Goal: Task Accomplishment & Management: Manage account settings

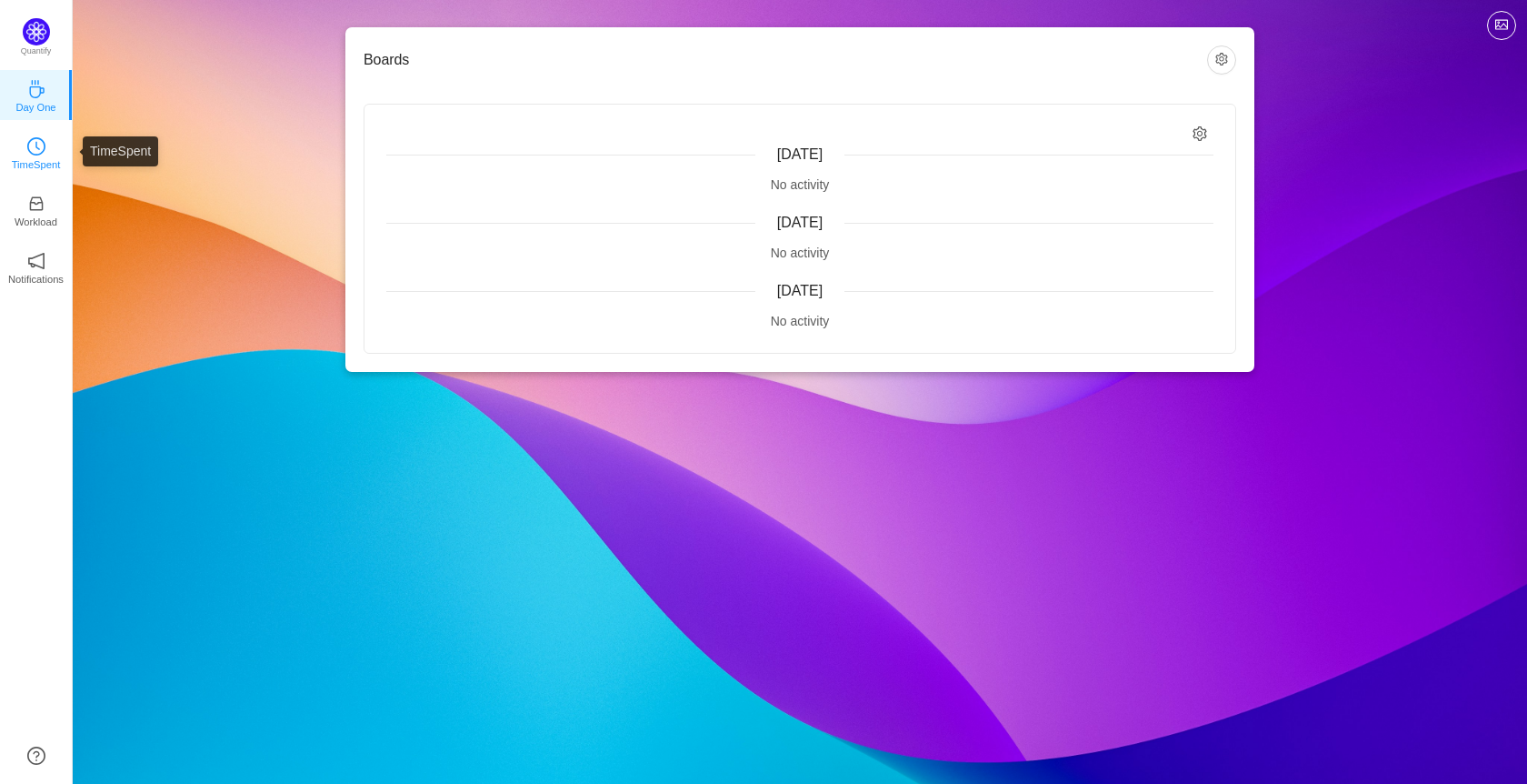
click at [42, 140] on icon "icon: clock-circle" at bounding box center [35, 146] width 18 height 18
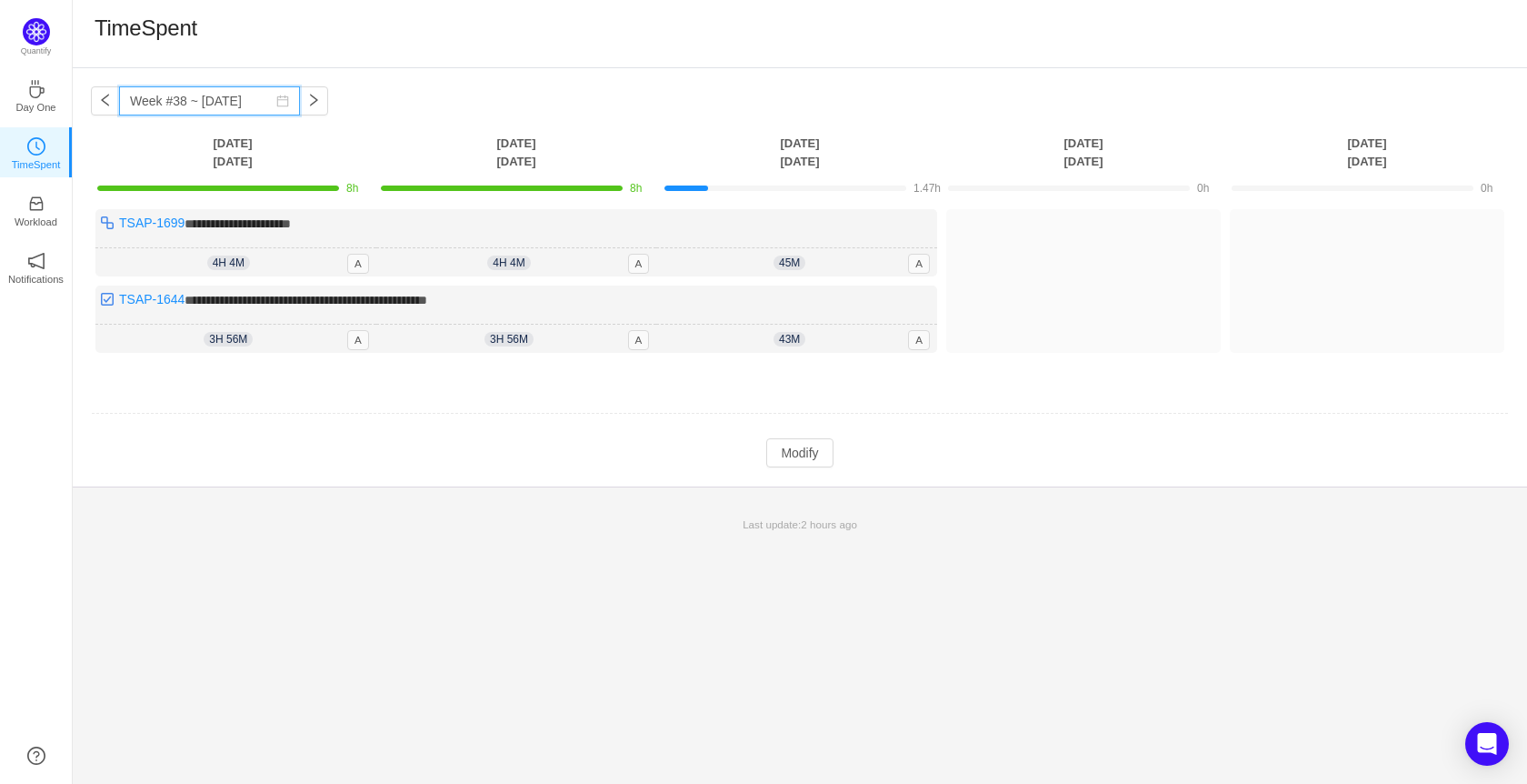
click at [230, 101] on input "Week #38 ~ [DATE]" at bounding box center [209, 101] width 181 height 29
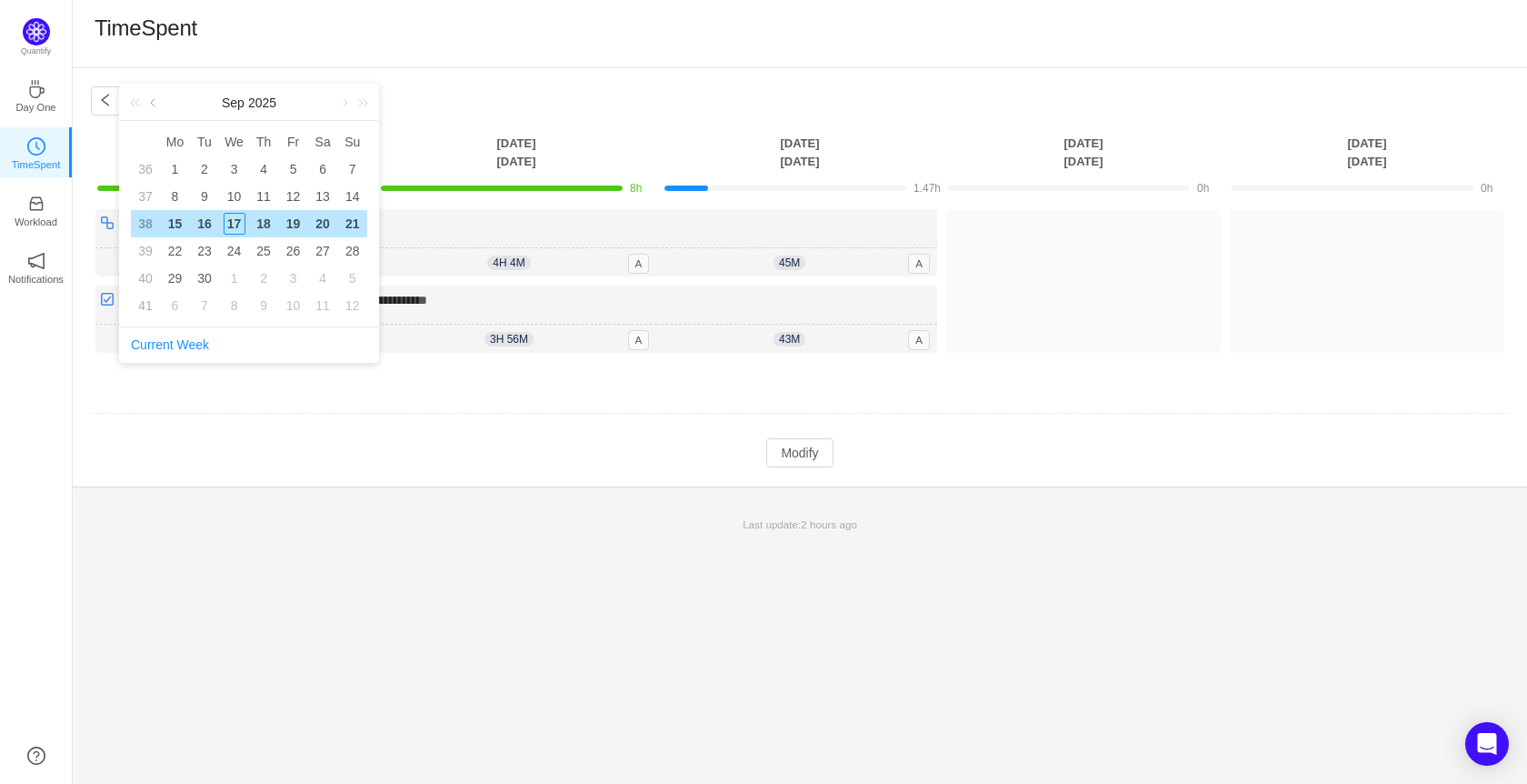
click at [154, 104] on link at bounding box center [154, 103] width 16 height 36
click at [343, 109] on link at bounding box center [343, 103] width 16 height 36
click at [1016, 437] on td "Modify Cancel Submit" at bounding box center [800, 452] width 1419 height 31
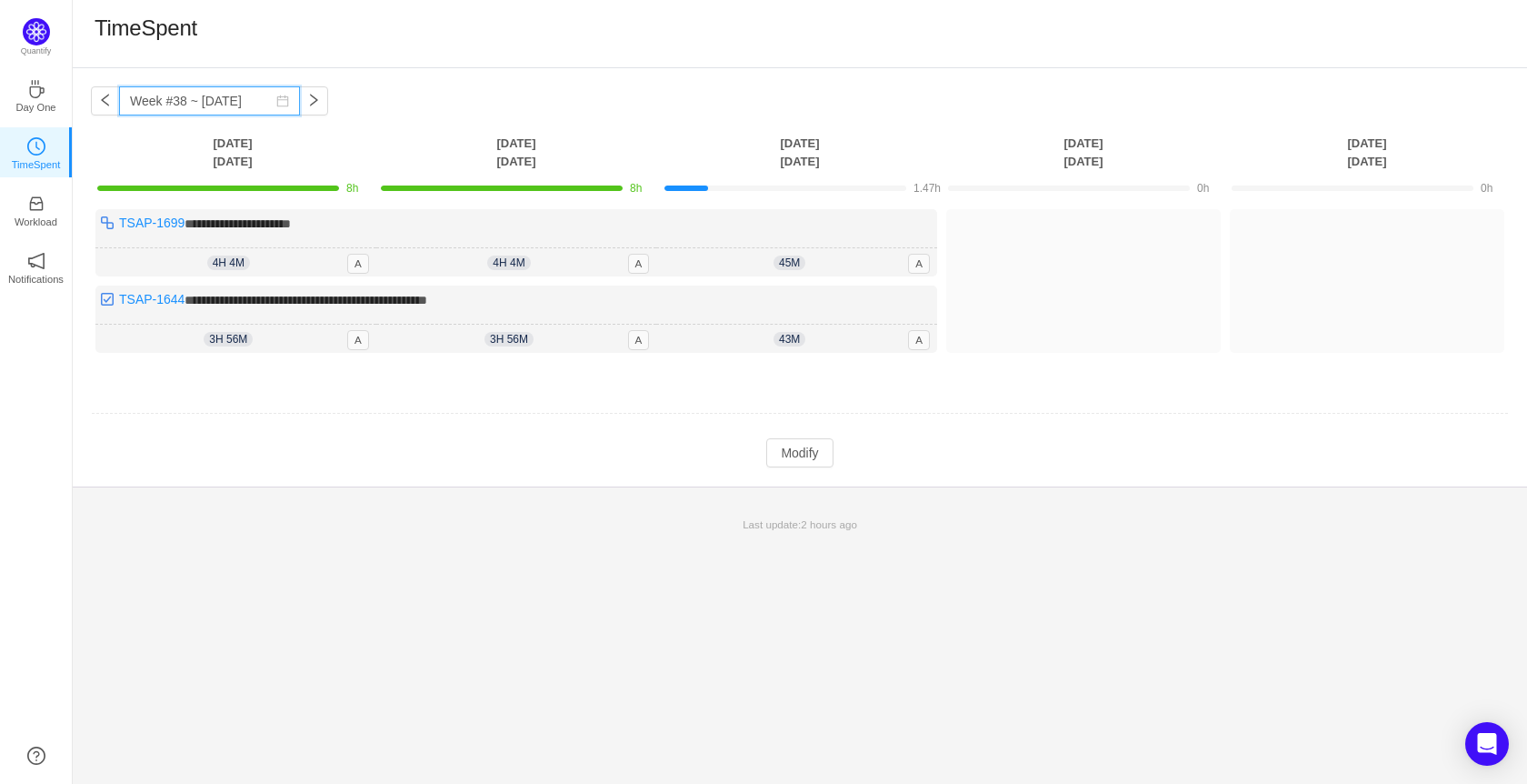
click at [178, 98] on input "Week #38 ~ [DATE]" at bounding box center [209, 101] width 181 height 29
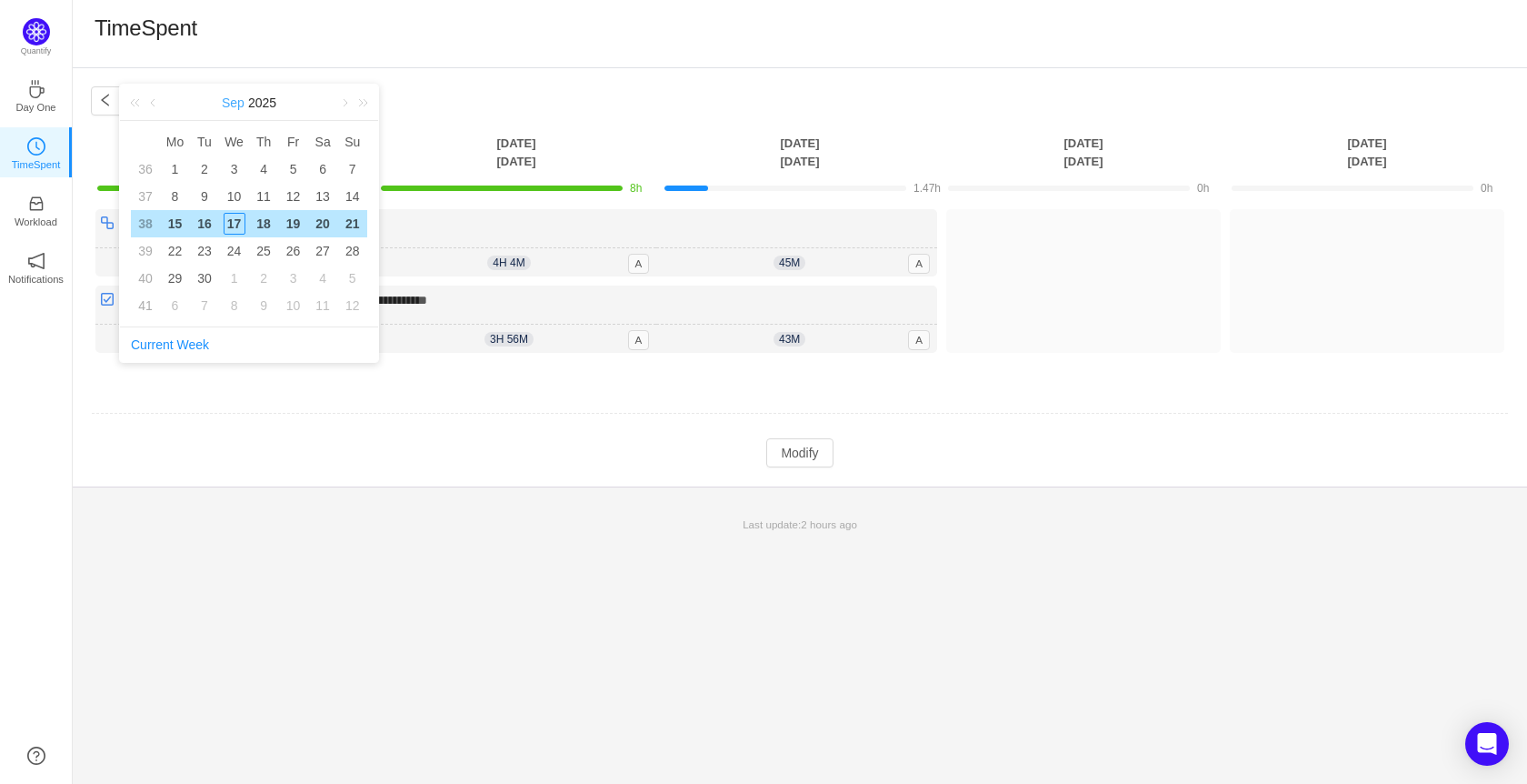
click at [235, 106] on link "Sep" at bounding box center [234, 103] width 27 height 36
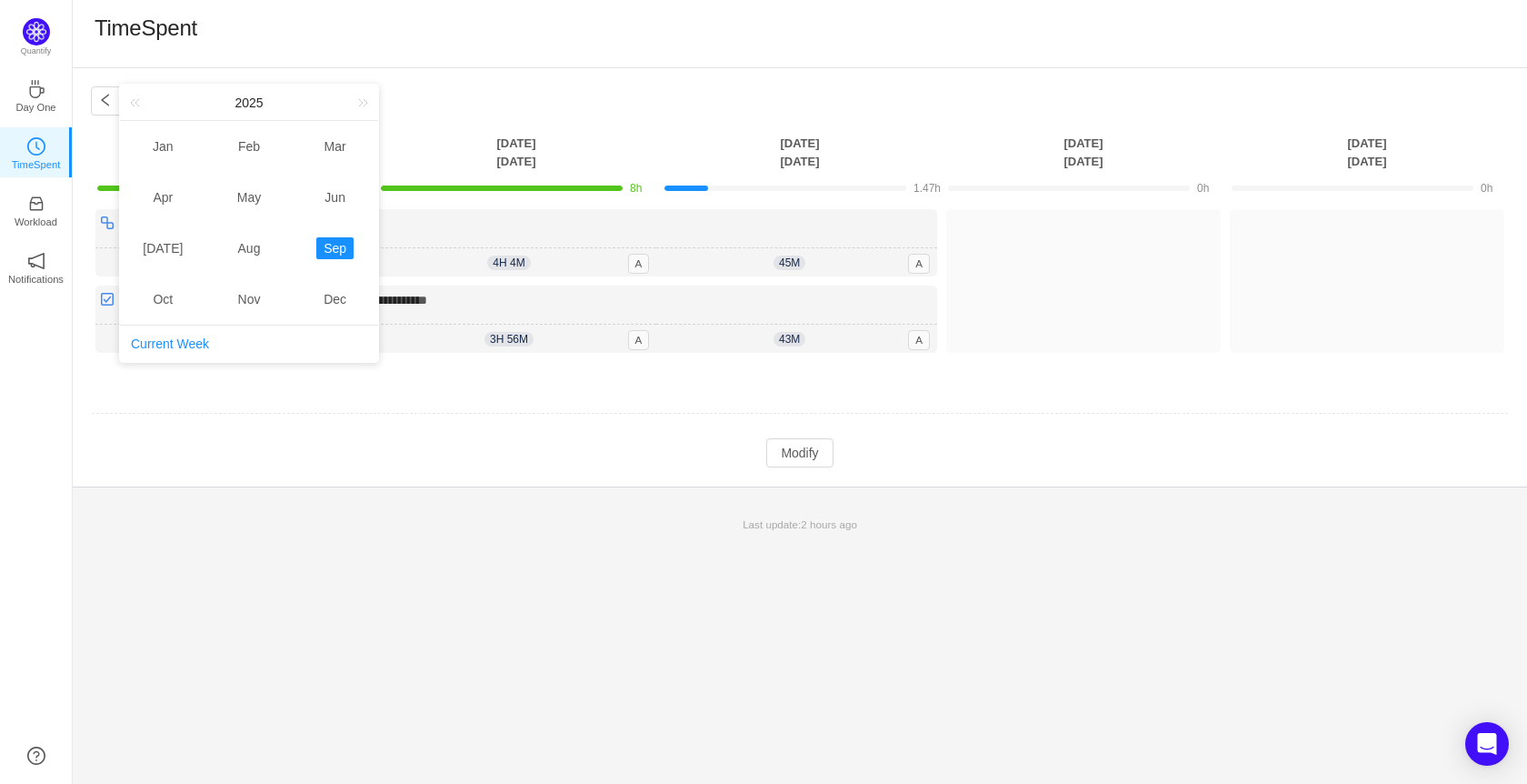
click at [244, 253] on link "Aug" at bounding box center [249, 248] width 37 height 22
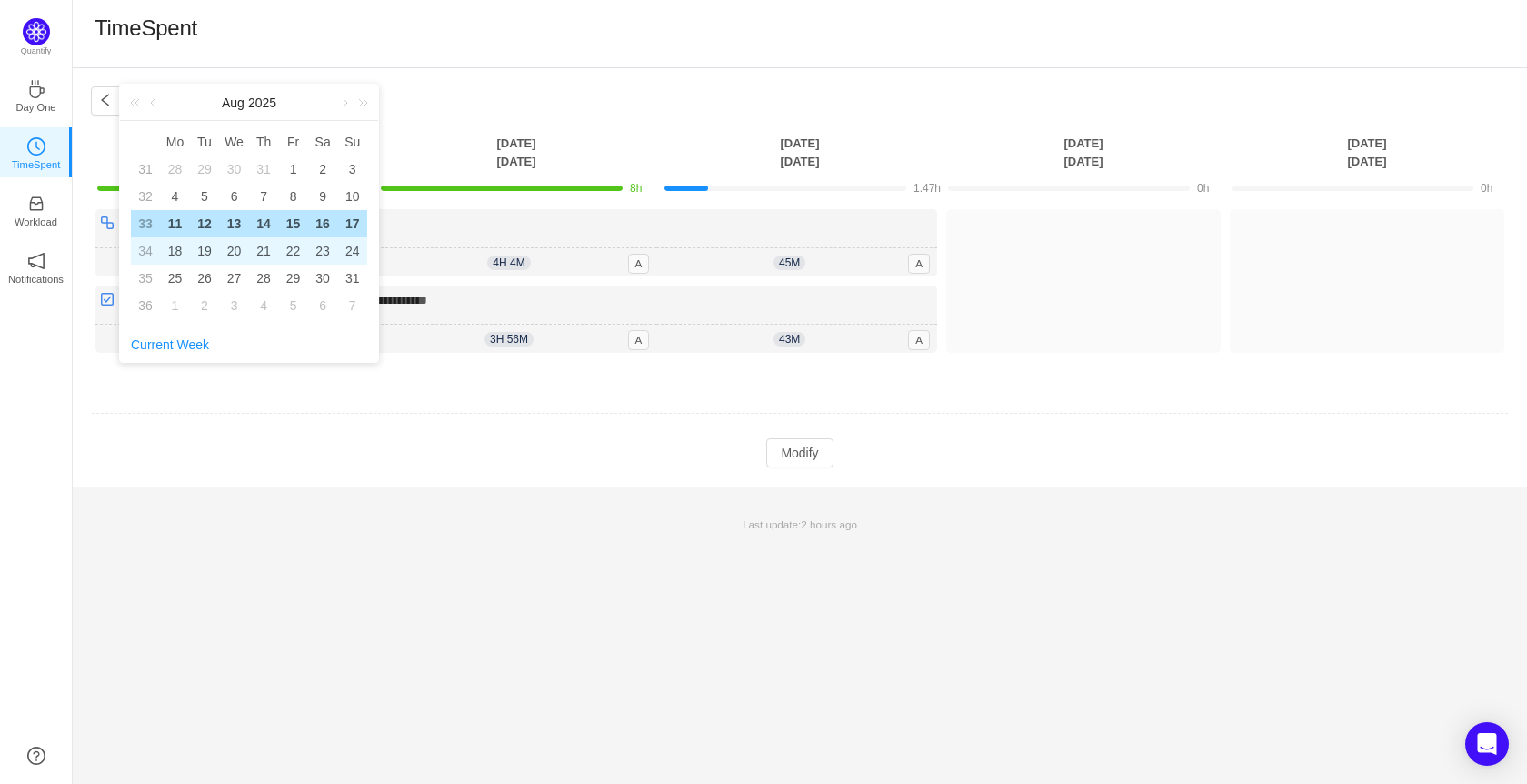
click at [202, 248] on div "19" at bounding box center [204, 250] width 22 height 22
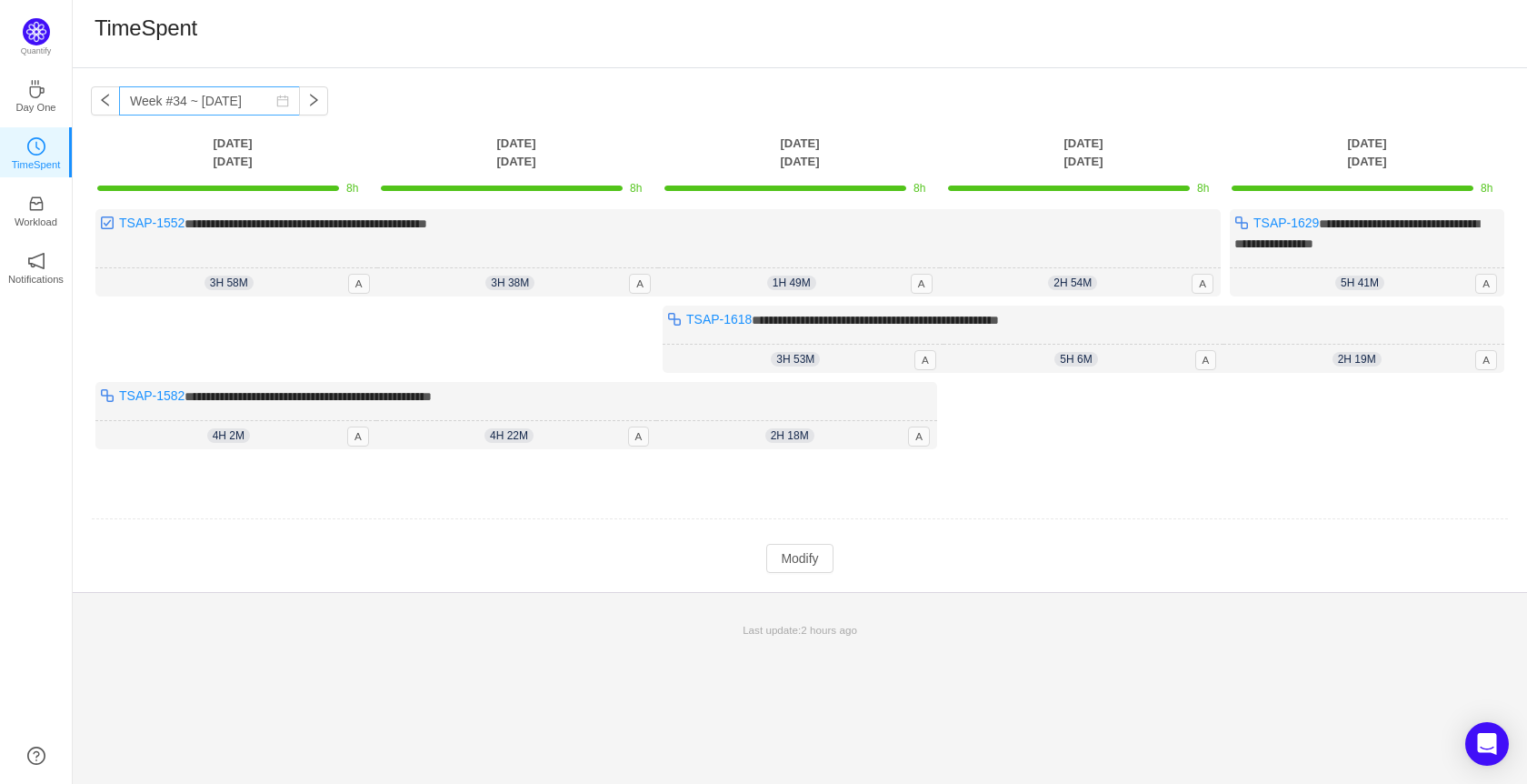
click at [276, 98] on icon "icon: calendar" at bounding box center [282, 101] width 12 height 12
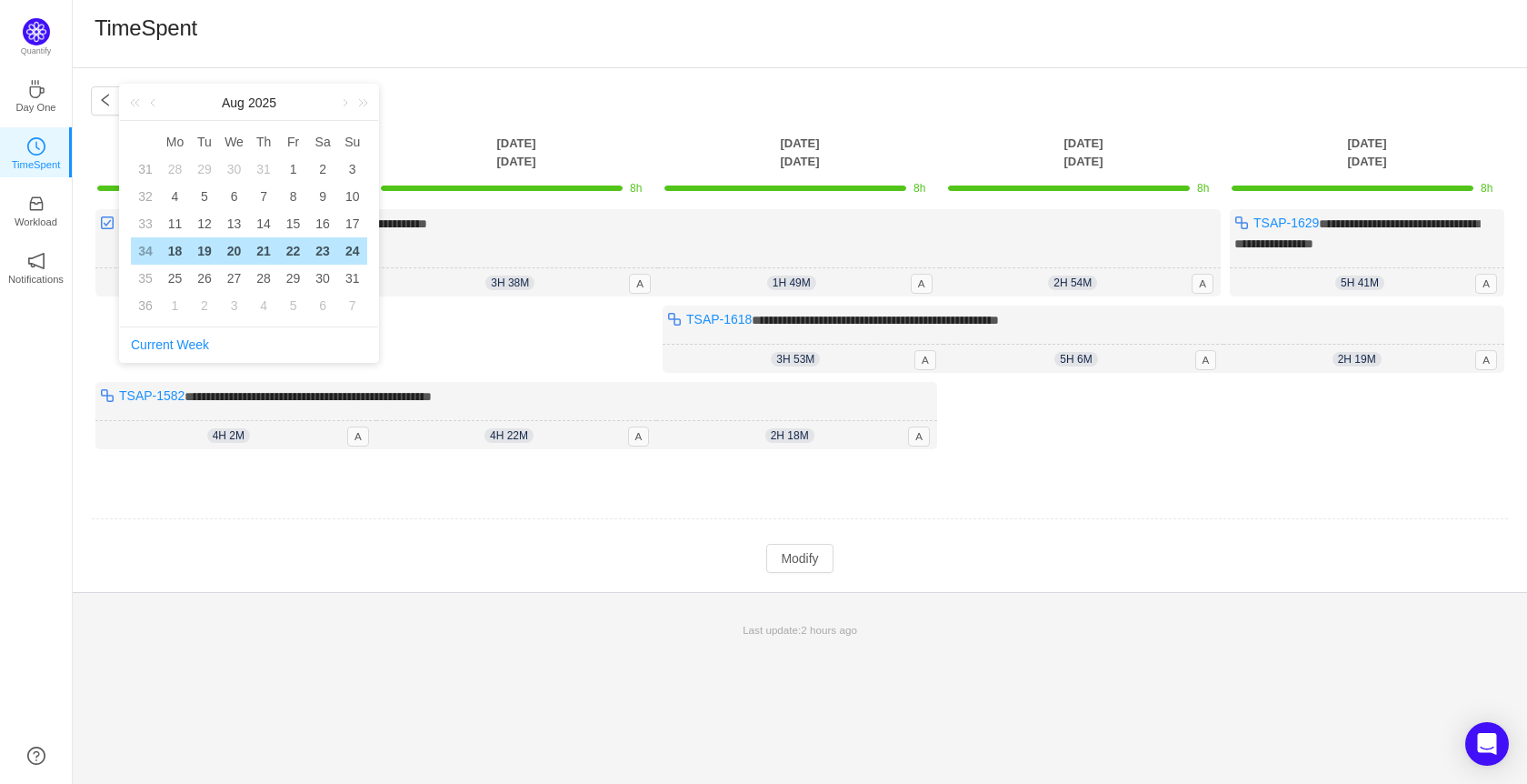
click at [461, 74] on div "**********" at bounding box center [799, 330] width 1454 height 523
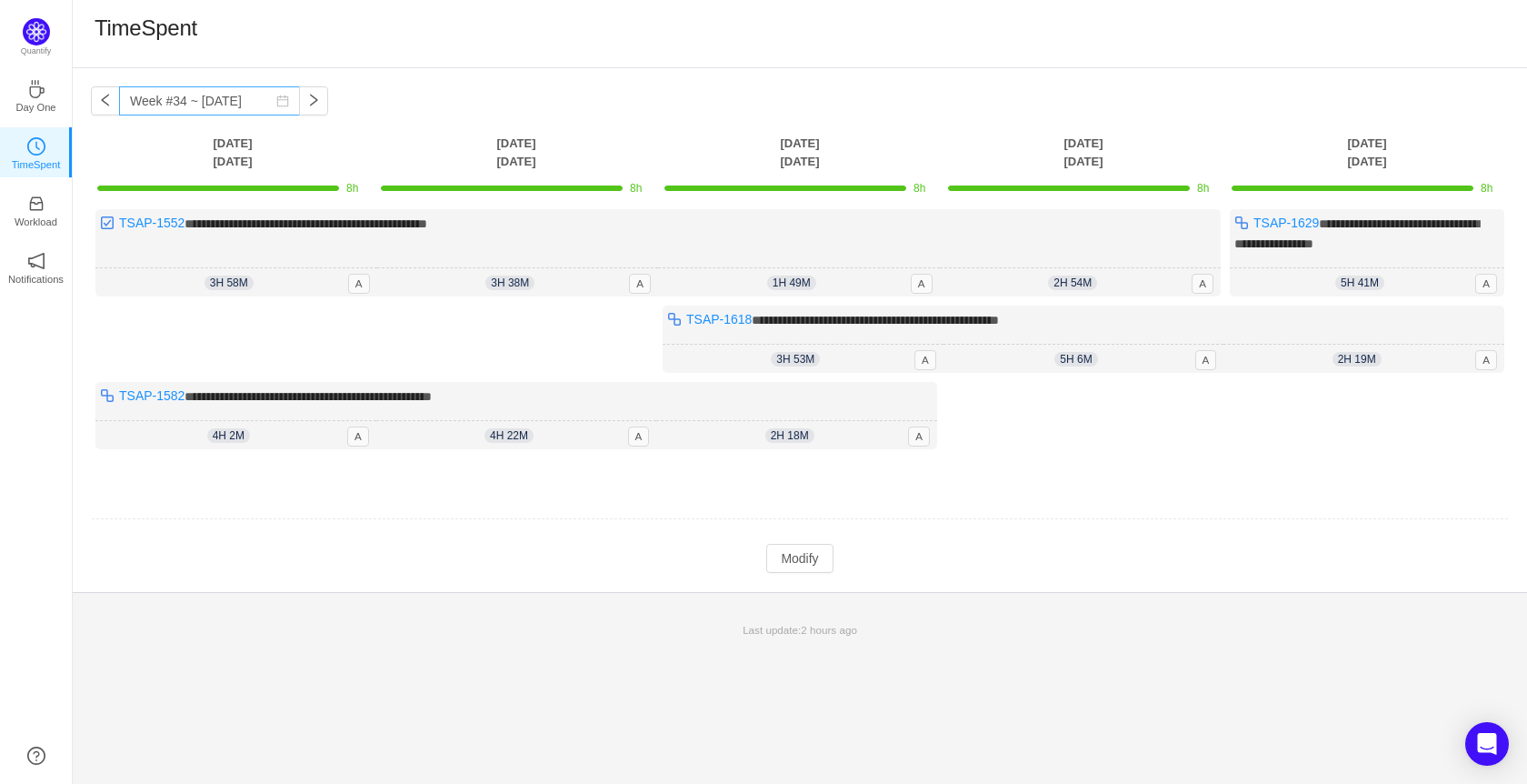
click at [276, 98] on icon "icon: calendar" at bounding box center [282, 101] width 12 height 12
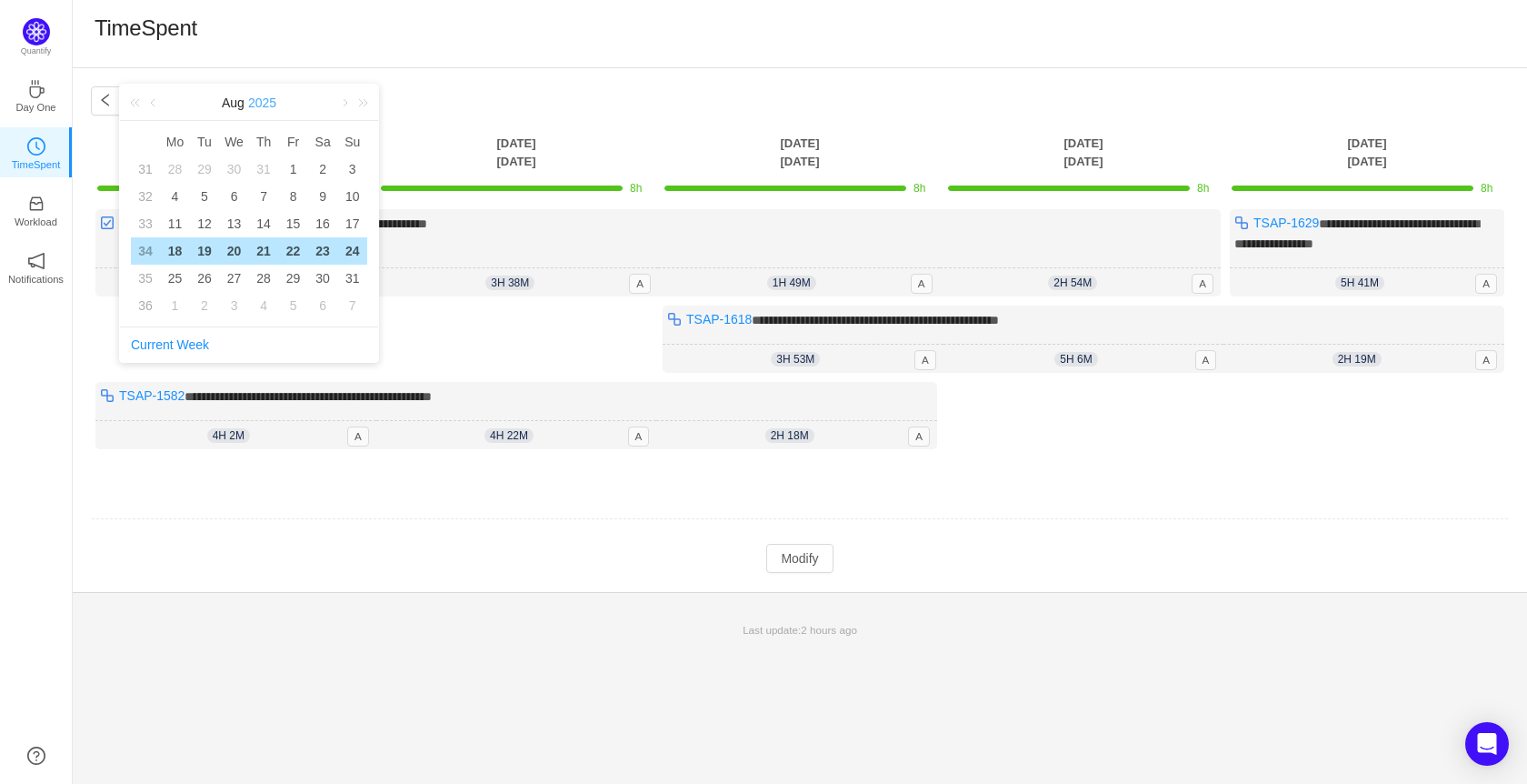
click at [268, 104] on link "2025" at bounding box center [262, 103] width 32 height 36
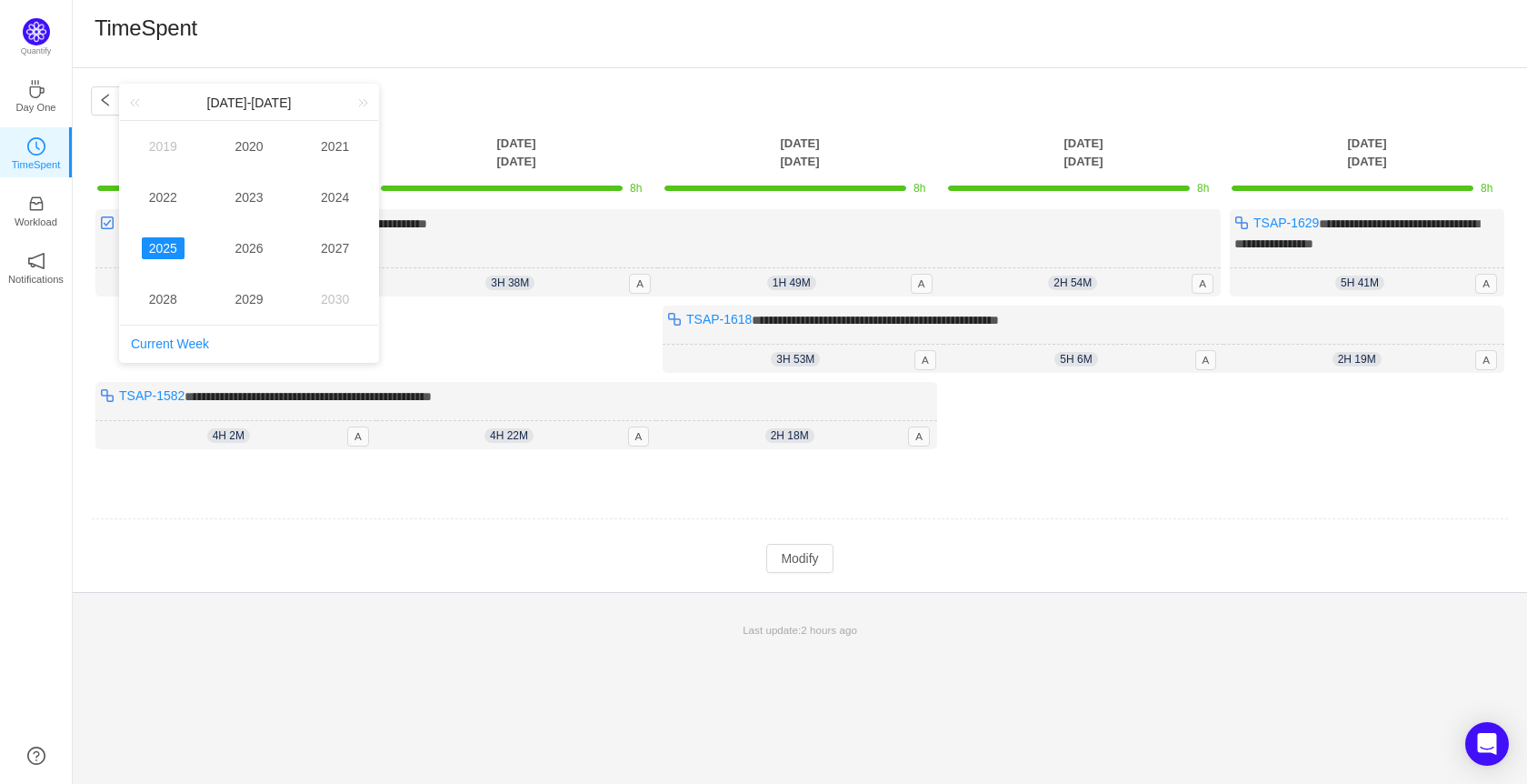
click at [168, 242] on link "2025" at bounding box center [163, 248] width 43 height 22
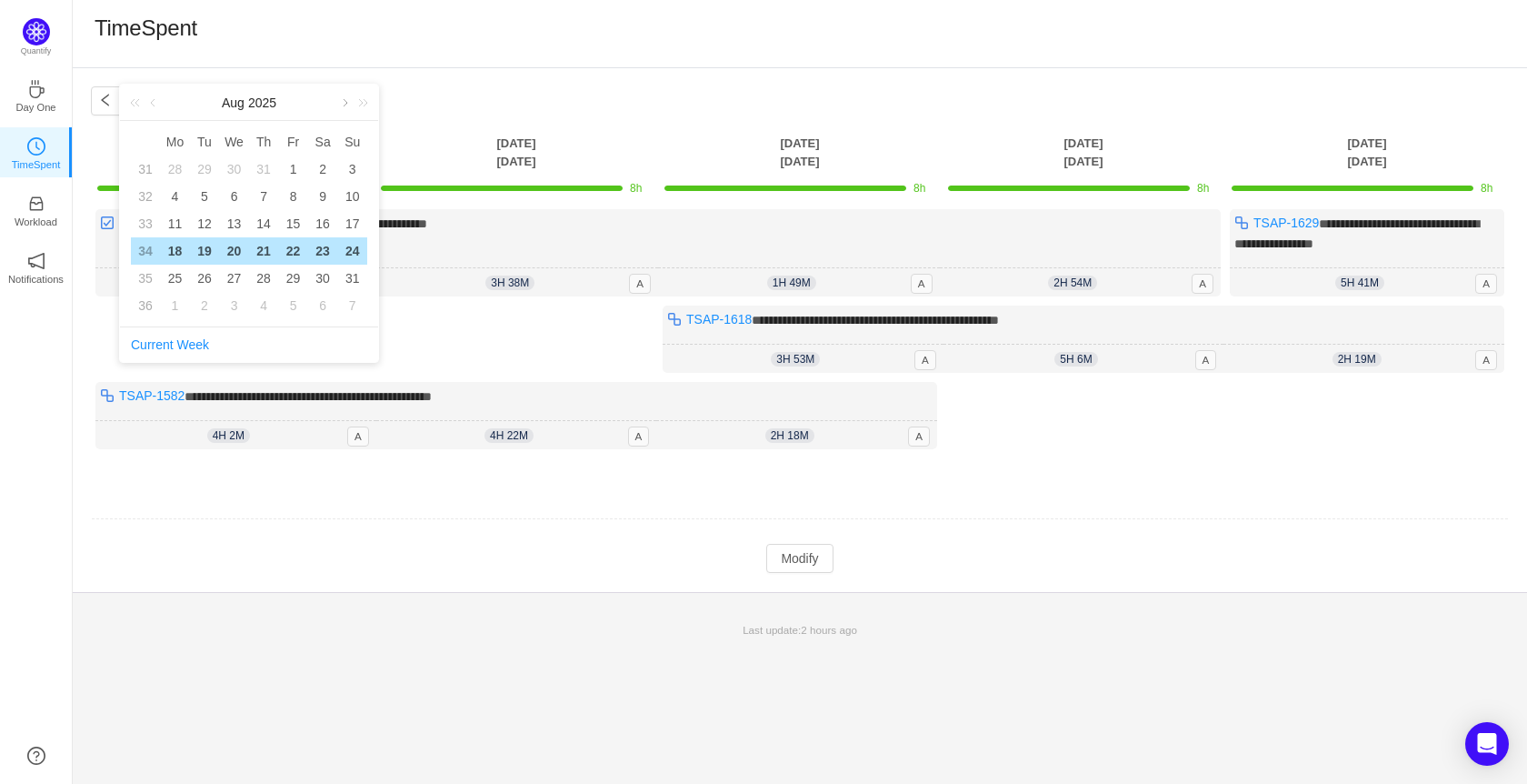
click at [337, 102] on link at bounding box center [343, 103] width 16 height 36
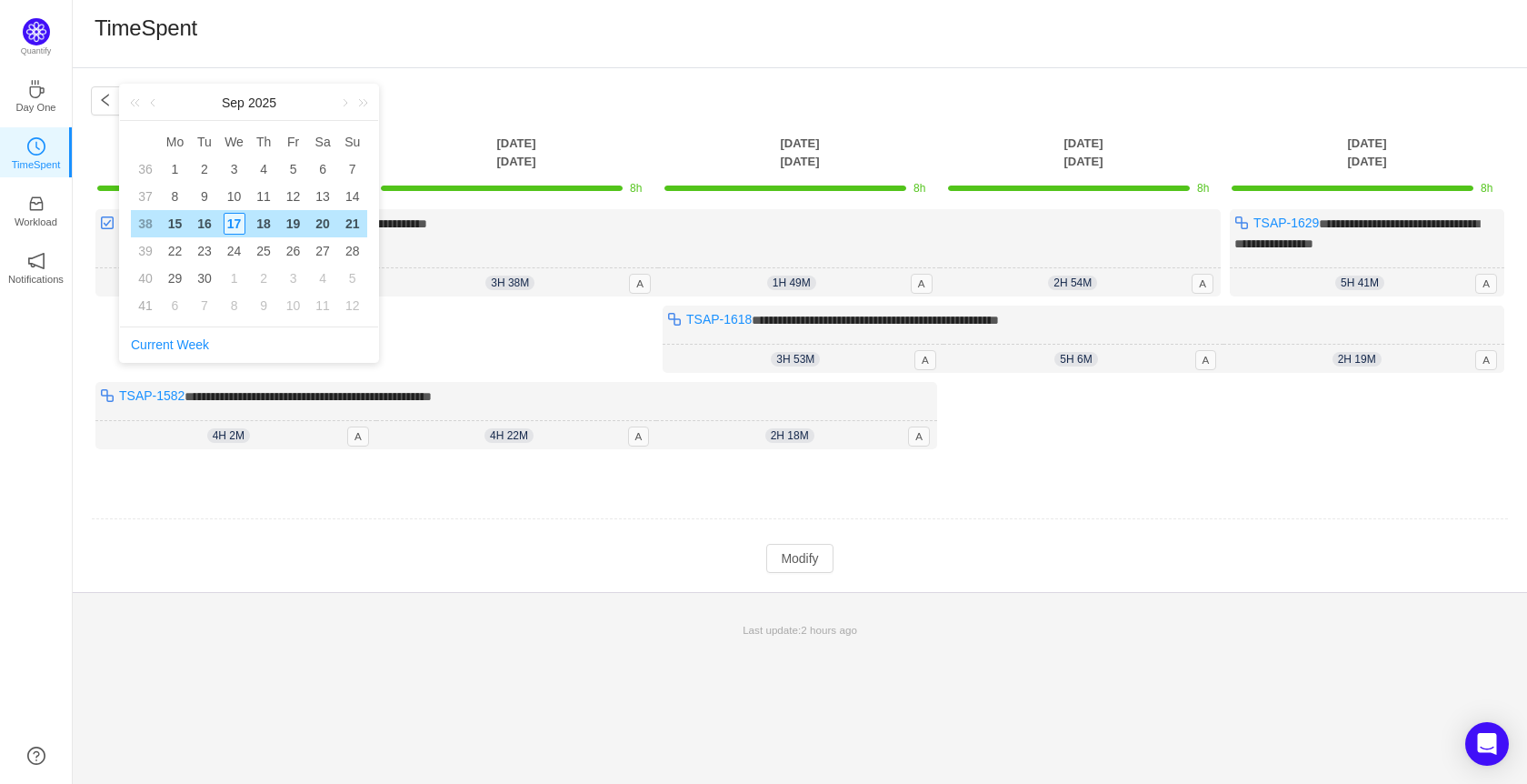
click at [238, 215] on div "17" at bounding box center [234, 223] width 22 height 22
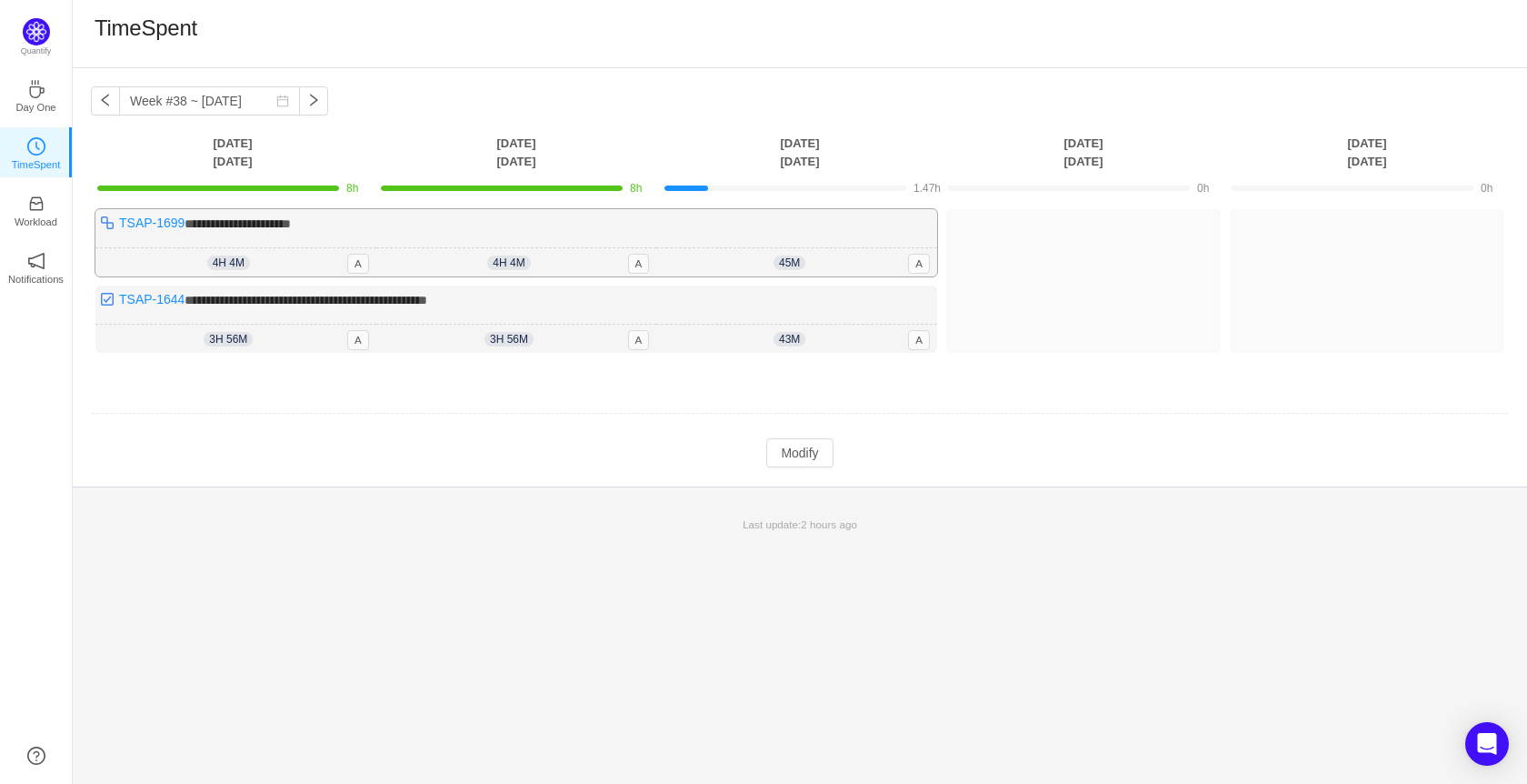
click at [223, 265] on span "4h 4m" at bounding box center [228, 263] width 43 height 14
click at [241, 222] on span "**********" at bounding box center [238, 223] width 106 height 12
click at [364, 260] on span "A" at bounding box center [358, 264] width 22 height 20
click at [162, 223] on link "TSAP-1699" at bounding box center [151, 222] width 65 height 14
click at [114, 111] on button "button" at bounding box center [105, 101] width 29 height 29
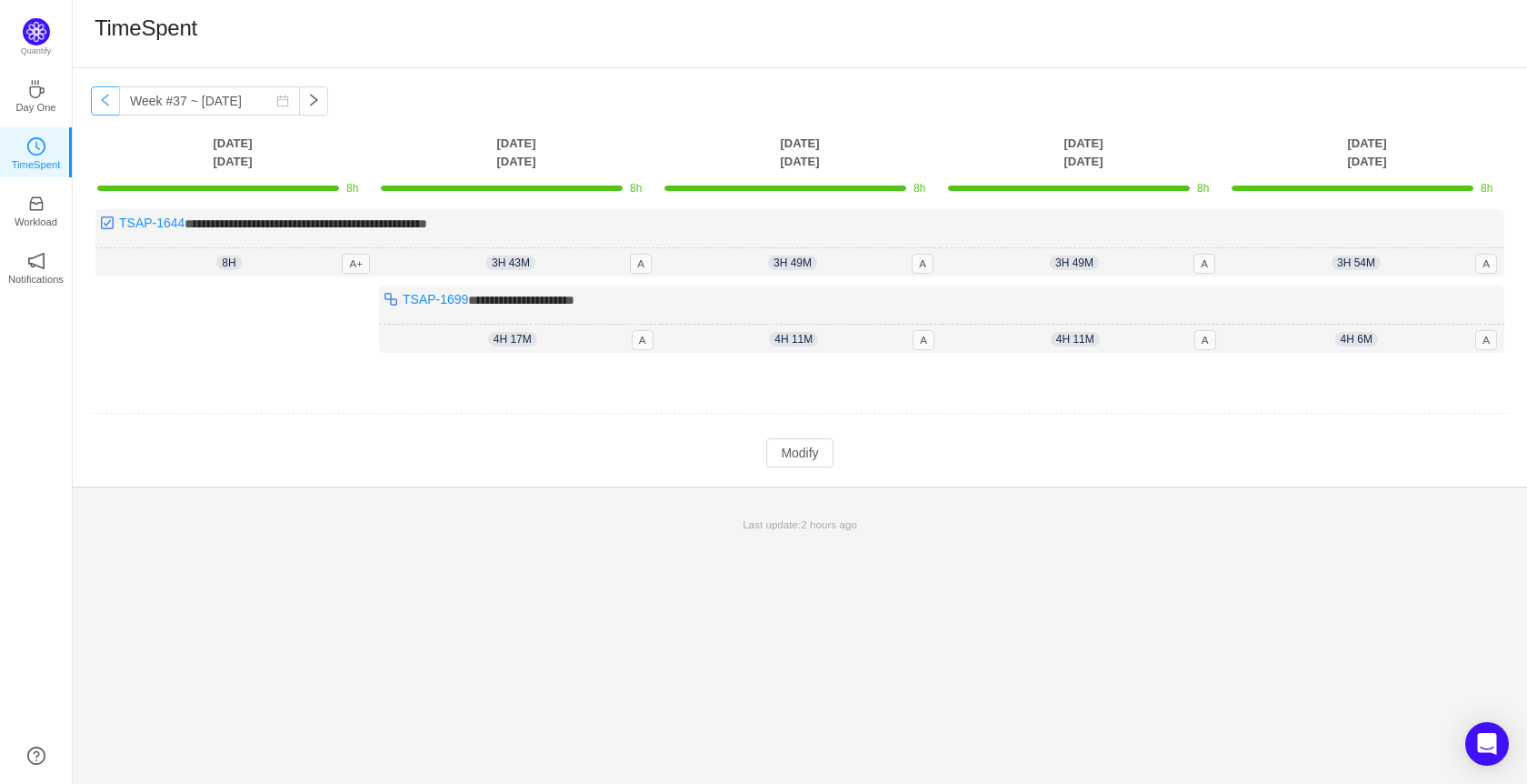
click at [114, 111] on button "button" at bounding box center [105, 101] width 29 height 29
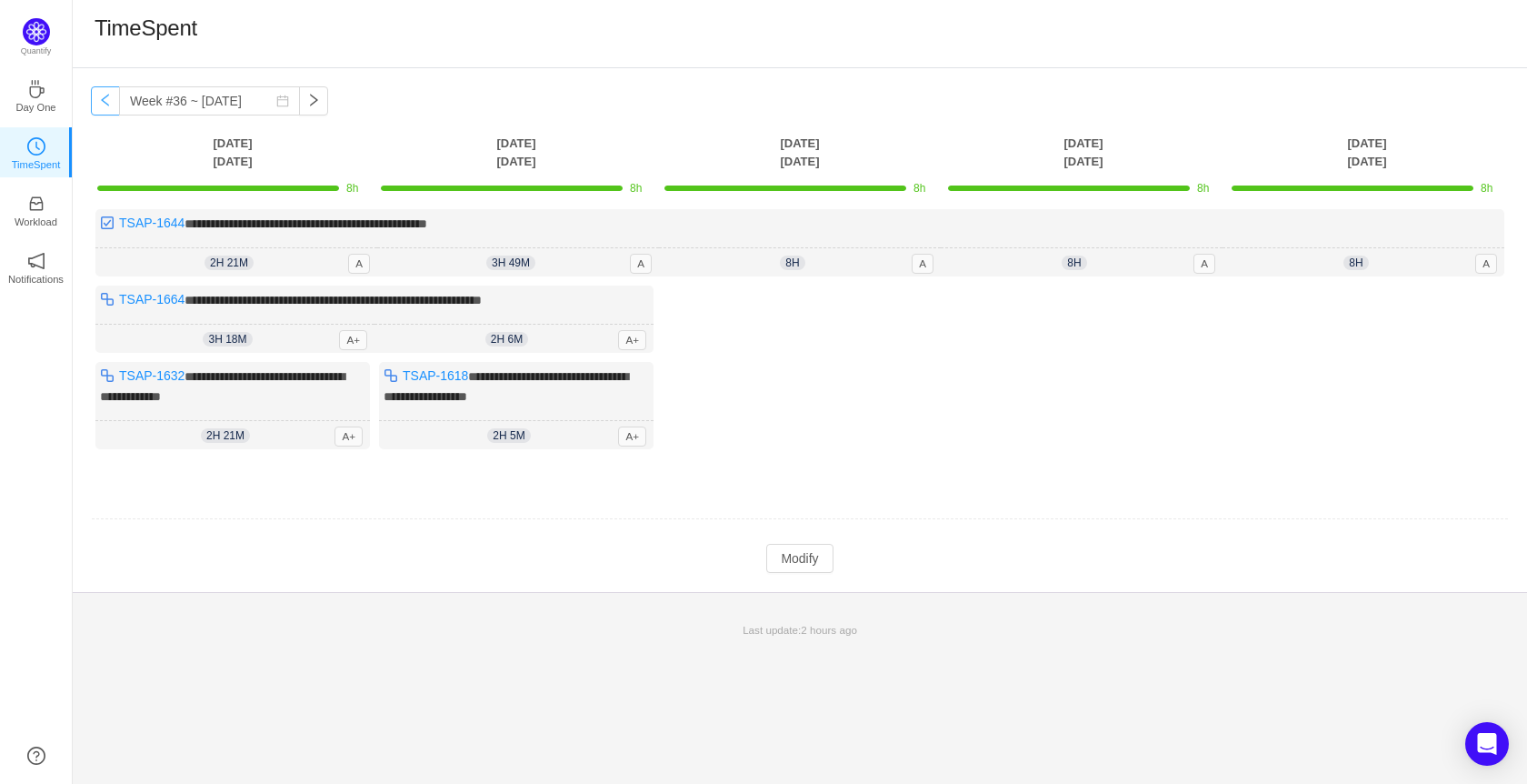
click at [114, 111] on button "button" at bounding box center [105, 101] width 29 height 29
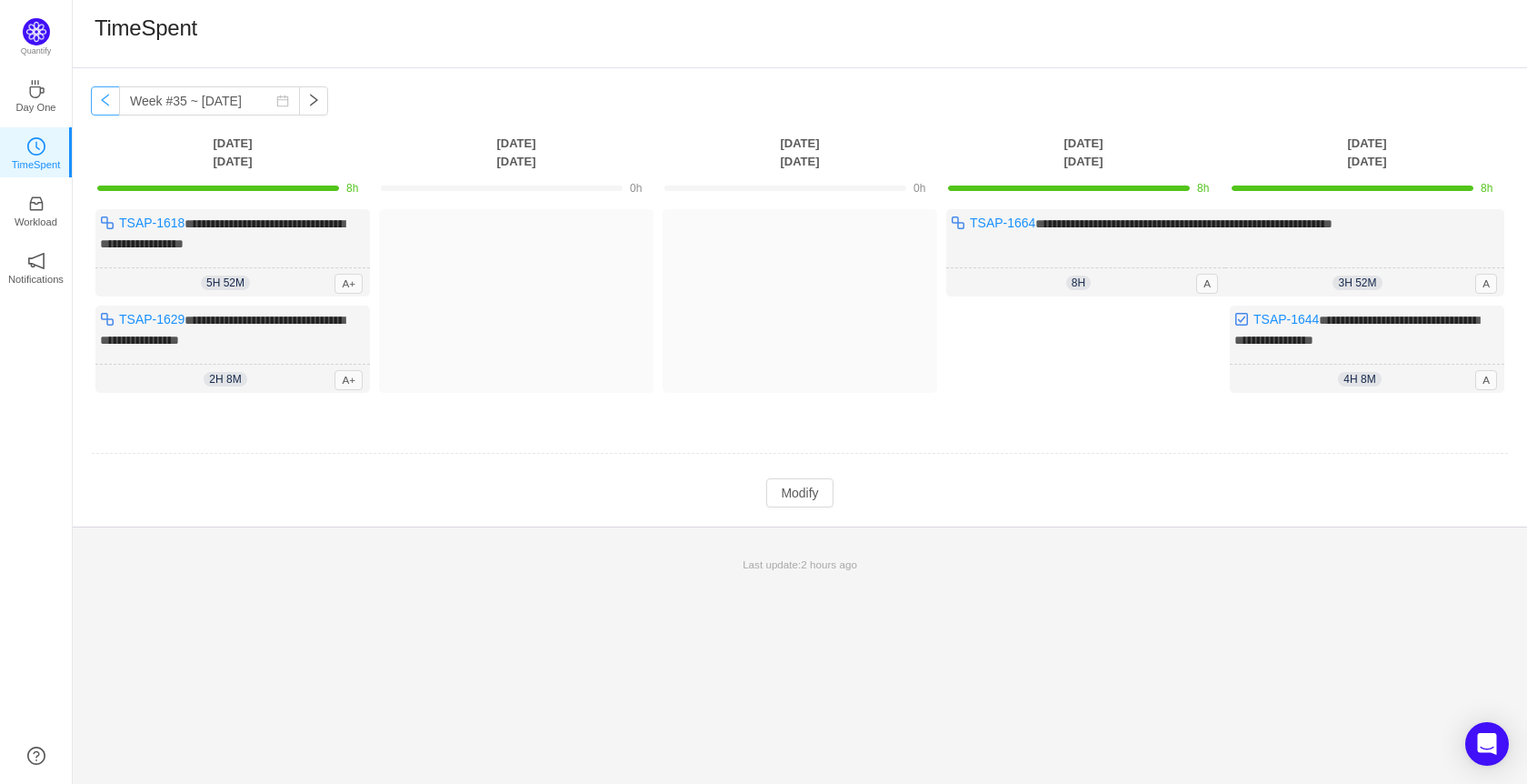
click at [113, 103] on button "button" at bounding box center [105, 101] width 29 height 29
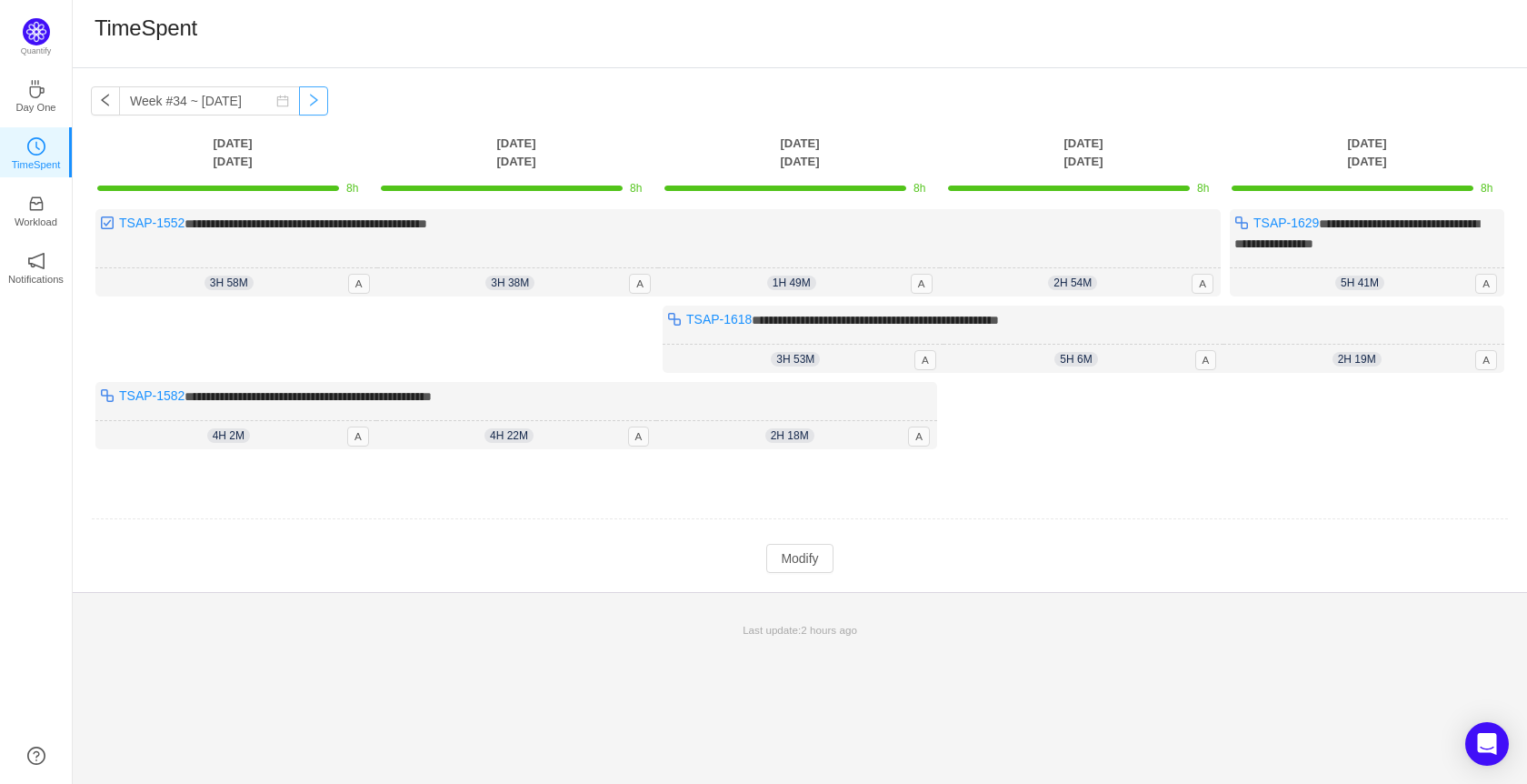
click at [299, 92] on button "button" at bounding box center [313, 101] width 29 height 29
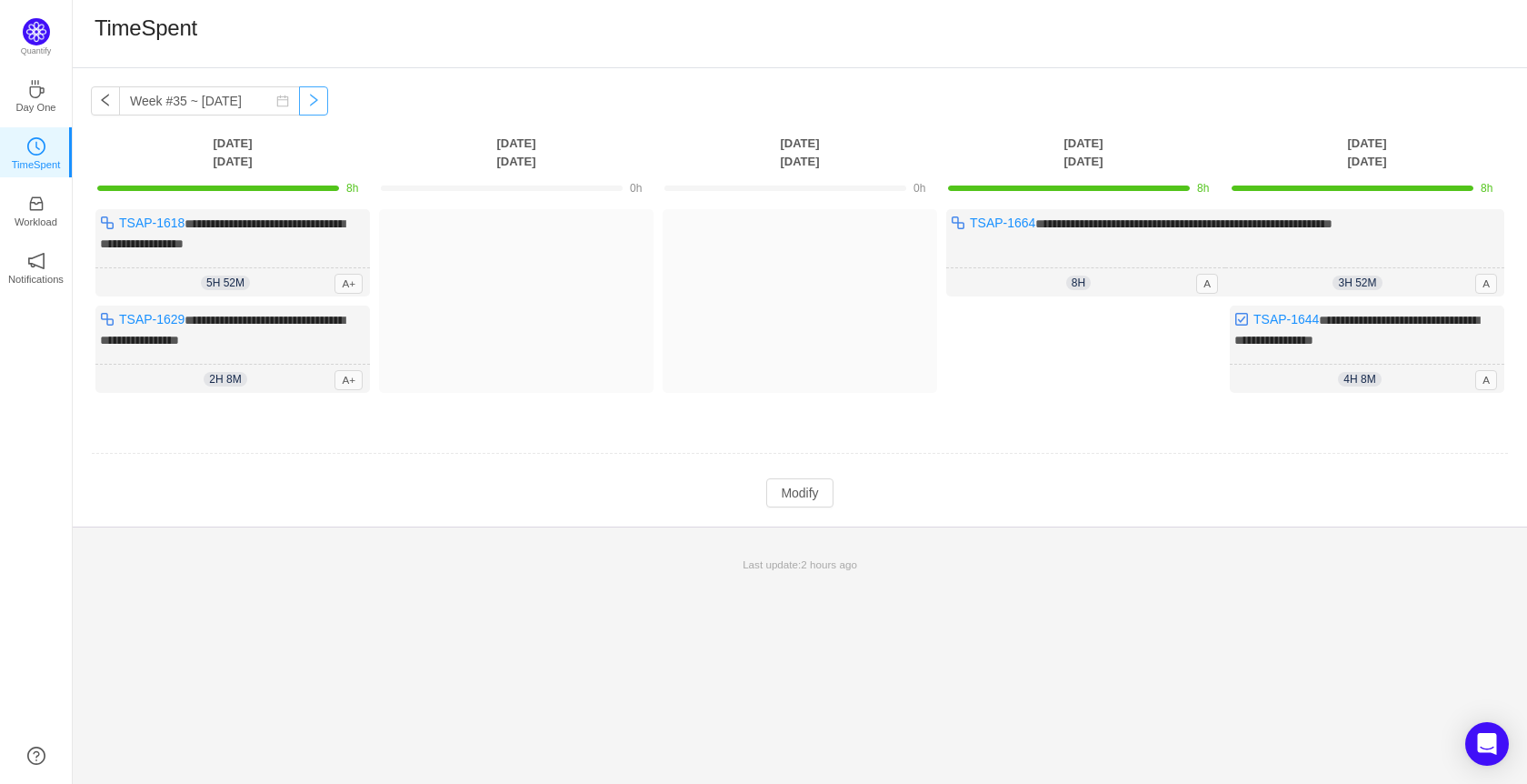
click at [299, 103] on button "button" at bounding box center [313, 101] width 29 height 29
type input "Week #36 ~ [DATE]"
